Goal: Answer question/provide support: Answer question/provide support

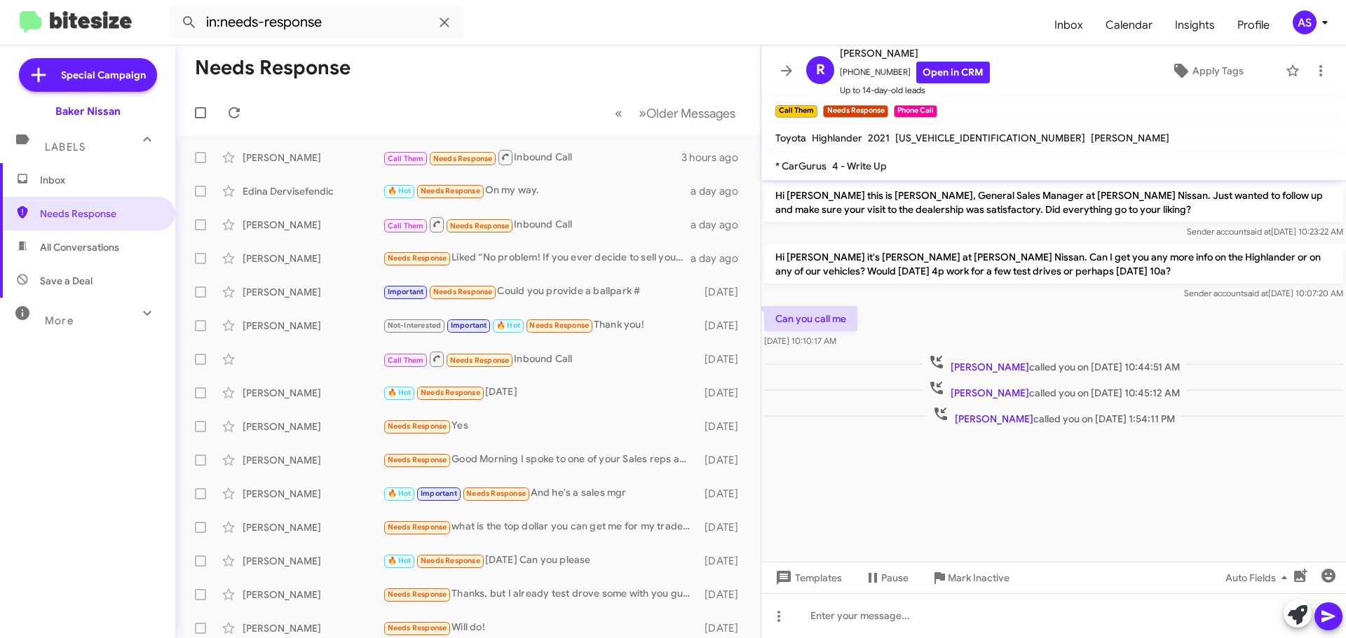
click at [878, 21] on form "in:needs-response" at bounding box center [606, 23] width 873 height 34
